Goal: Task Accomplishment & Management: Complete application form

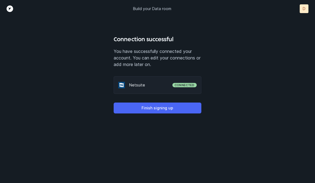
click at [171, 111] on p "Finish signing up" at bounding box center [157, 108] width 32 height 7
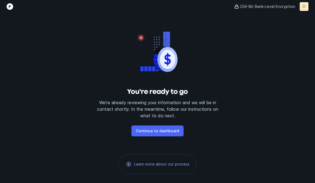
click at [167, 134] on p "Continue to dashboard" at bounding box center [157, 131] width 43 height 7
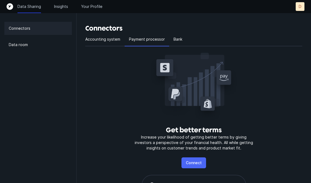
click at [199, 164] on p "Connect" at bounding box center [194, 163] width 16 height 7
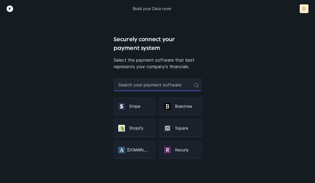
click at [163, 82] on input "text" at bounding box center [157, 85] width 87 height 13
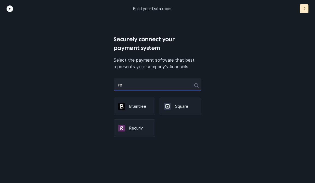
type input "r"
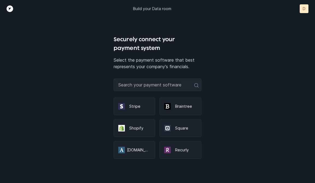
click at [10, 9] on icon "Top" at bounding box center [10, 8] width 7 height 7
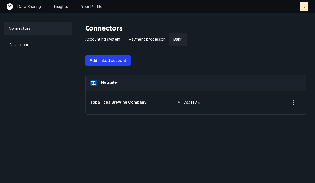
click at [173, 41] on p "Bank" at bounding box center [177, 39] width 9 height 7
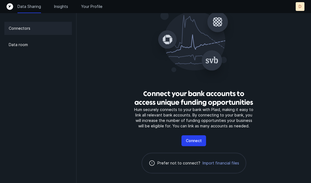
scroll to position [44, 0]
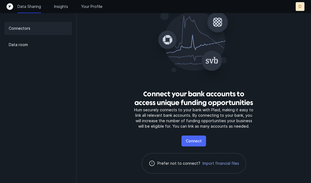
click at [189, 142] on p "Connect" at bounding box center [194, 141] width 16 height 7
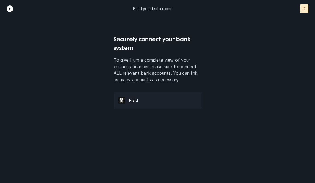
click at [158, 103] on div "Plaid" at bounding box center [157, 100] width 87 height 17
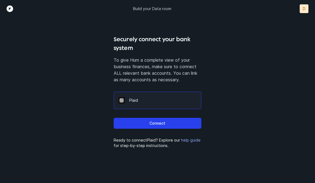
click at [158, 130] on div "Connect" at bounding box center [157, 121] width 87 height 24
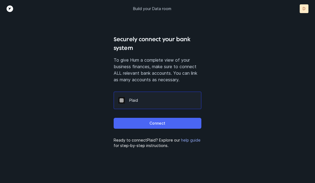
click at [162, 128] on button "Connect" at bounding box center [157, 123] width 87 height 11
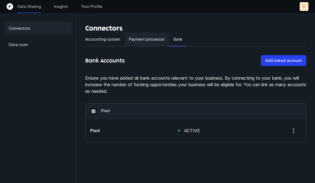
click at [142, 42] on p "Payment processor" at bounding box center [147, 39] width 36 height 7
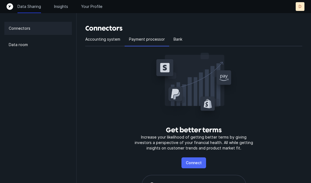
click at [192, 164] on p "Connect" at bounding box center [194, 163] width 16 height 7
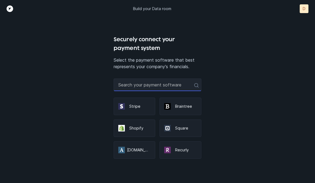
click at [171, 88] on input "text" at bounding box center [157, 85] width 87 height 13
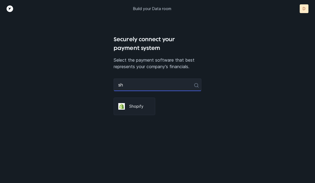
type input "s"
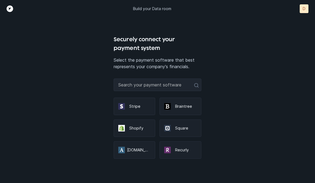
click at [11, 8] on icon "Top" at bounding box center [10, 8] width 7 height 7
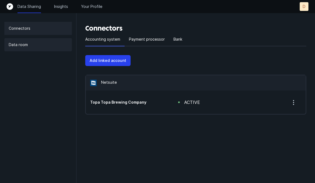
click at [25, 45] on p "Data room" at bounding box center [18, 45] width 19 height 7
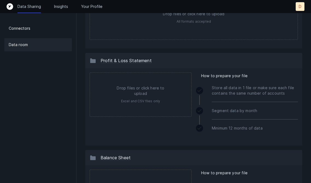
scroll to position [74, 0]
